Goal: Navigation & Orientation: Go to known website

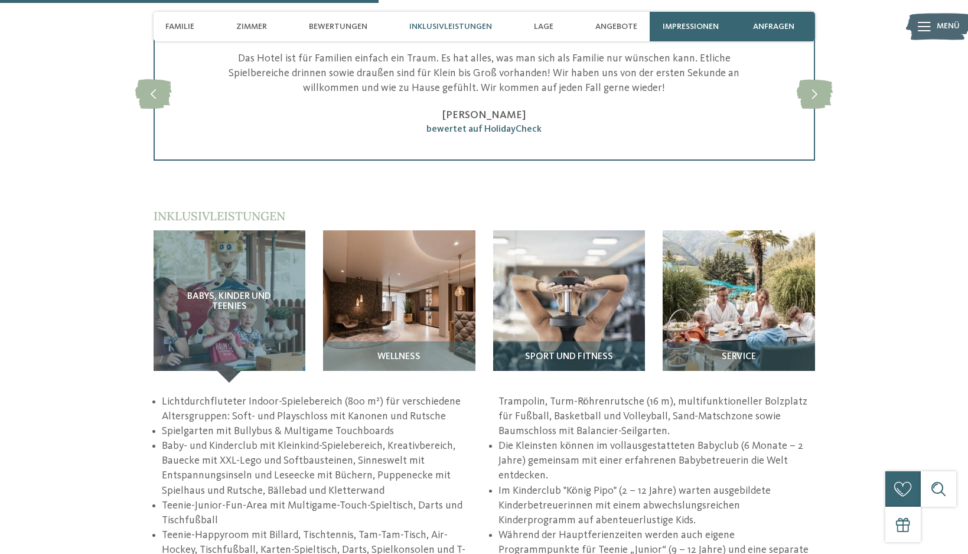
scroll to position [1535, 0]
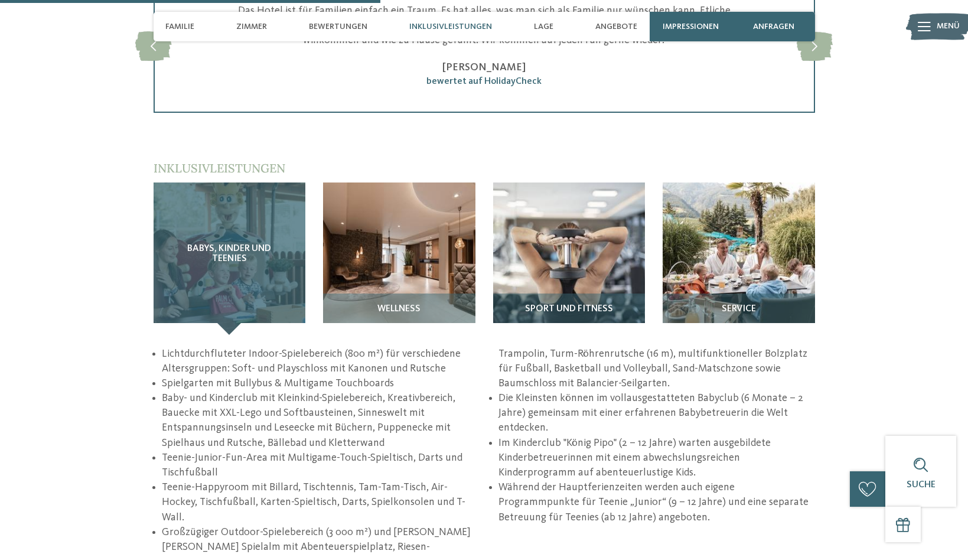
click at [243, 243] on div "Babys, Kinder und Teenies" at bounding box center [230, 258] width 152 height 152
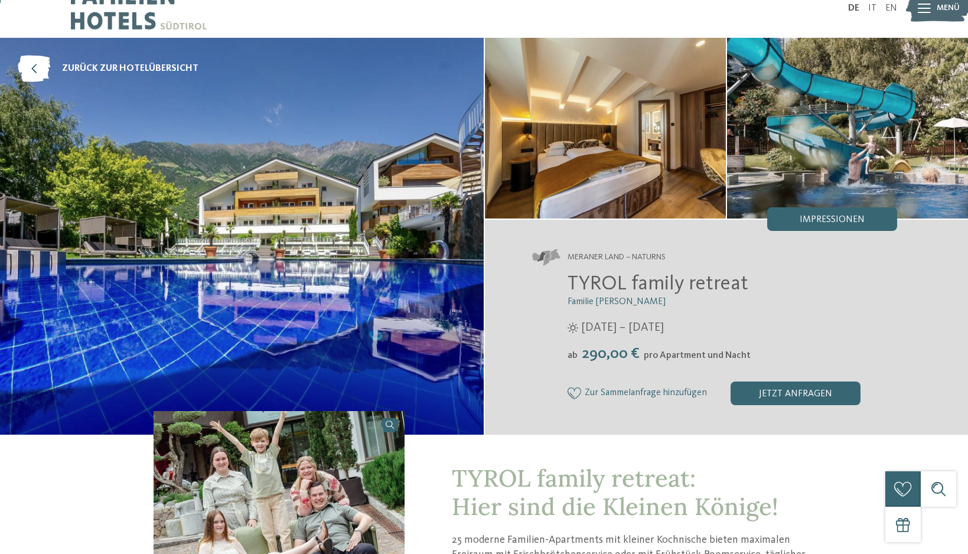
scroll to position [0, 0]
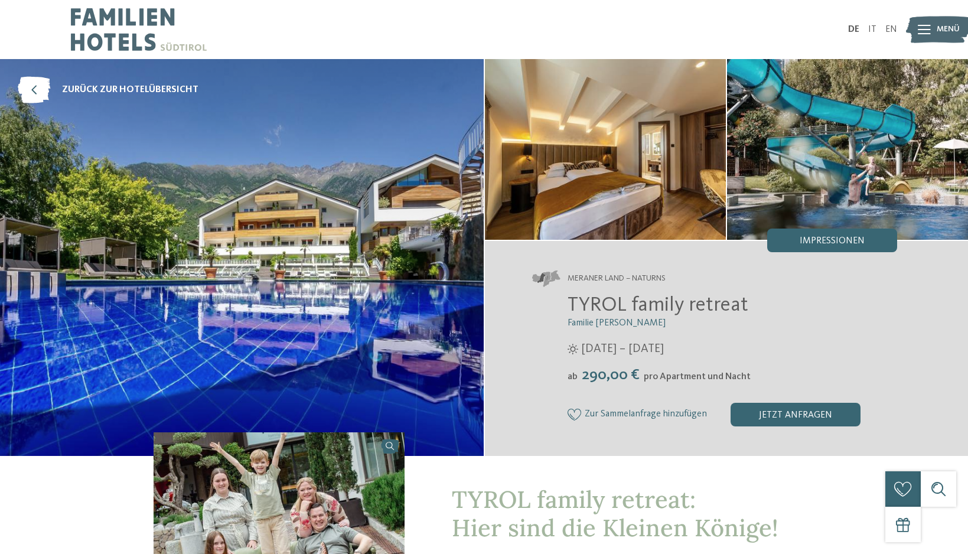
click at [940, 21] on div "Menü" at bounding box center [948, 30] width 23 height 30
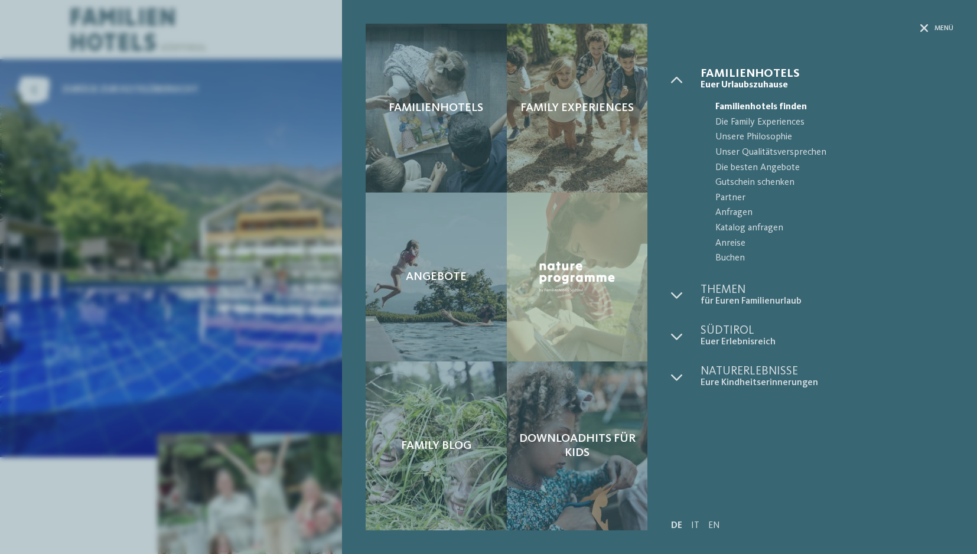
click at [226, 150] on div "Familienhotels Family Experiences Angebote" at bounding box center [488, 277] width 977 height 554
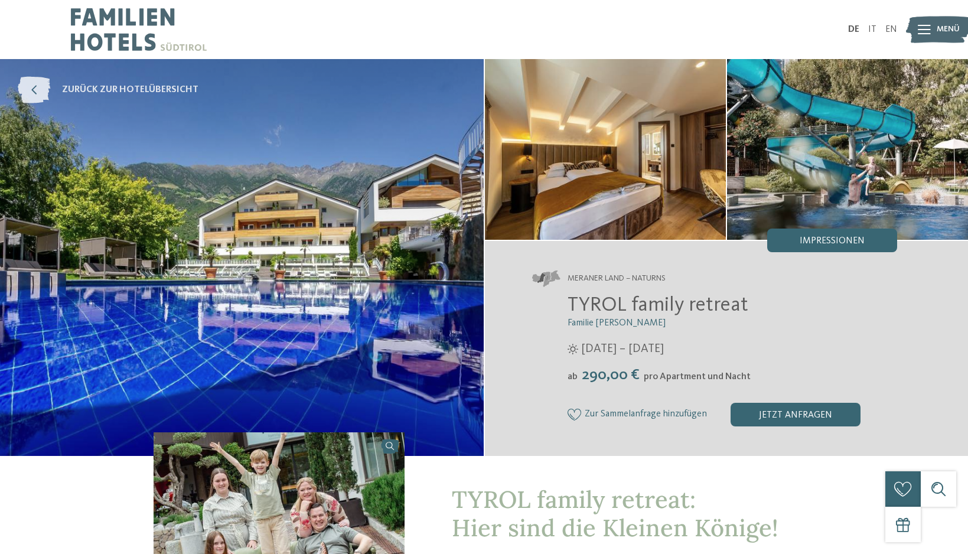
click at [160, 86] on span "zurück zur Hotelübersicht" at bounding box center [130, 89] width 136 height 13
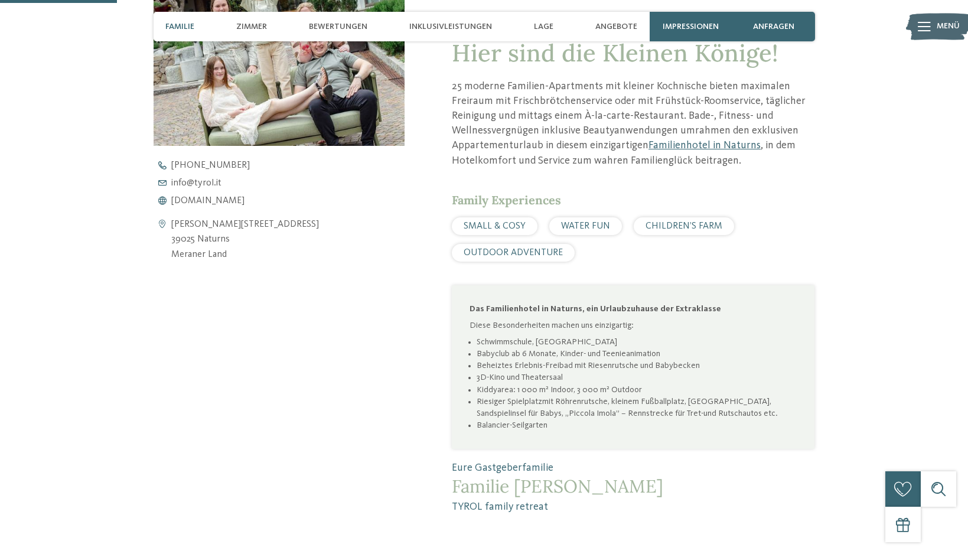
scroll to position [472, 0]
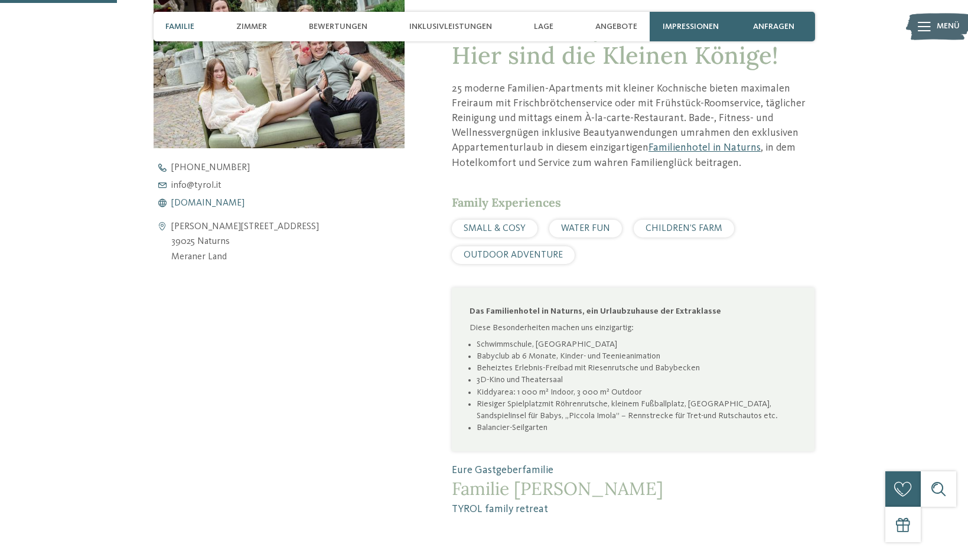
click at [210, 204] on span "[DOMAIN_NAME]" at bounding box center [207, 202] width 73 height 9
